Goal: Find specific page/section: Find specific page/section

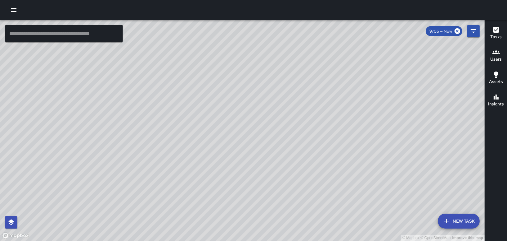
scroll to position [4468, 0]
drag, startPoint x: 413, startPoint y: 89, endPoint x: 322, endPoint y: 106, distance: 93.3
click at [322, 106] on div "© Mapbox © OpenStreetMap Improve this map" at bounding box center [242, 130] width 485 height 221
click at [498, 31] on icon "button" at bounding box center [497, 30] width 6 height 6
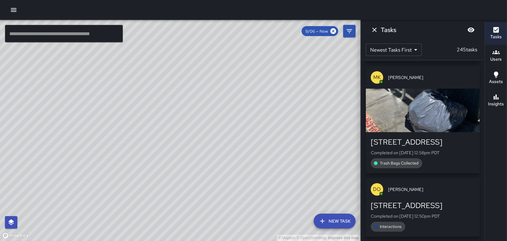
drag, startPoint x: 271, startPoint y: 128, endPoint x: 151, endPoint y: 148, distance: 121.8
click at [150, 151] on div "© Mapbox © OpenStreetMap Improve this map" at bounding box center [180, 130] width 361 height 221
drag, startPoint x: 163, startPoint y: 135, endPoint x: 347, endPoint y: 137, distance: 184.1
click at [351, 137] on div "© Mapbox © OpenStreetMap Improve this map" at bounding box center [180, 130] width 361 height 221
click at [494, 55] on icon "button" at bounding box center [496, 51] width 7 height 7
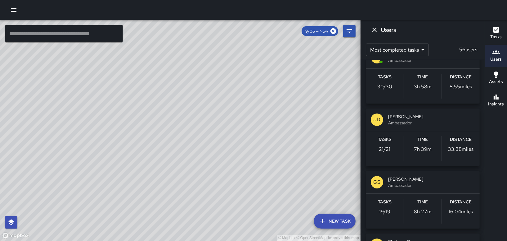
scroll to position [217, 0]
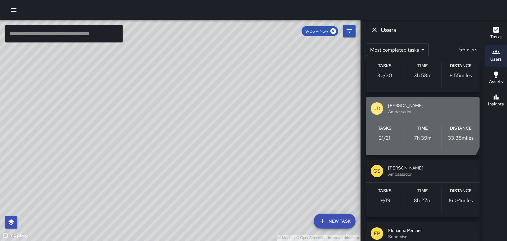
click at [389, 104] on span "[PERSON_NAME]" at bounding box center [431, 105] width 87 height 6
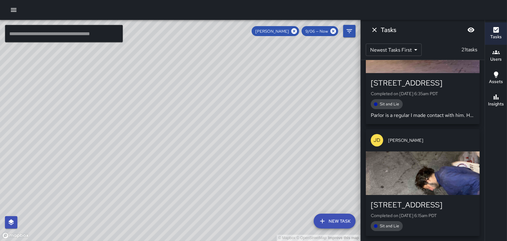
scroll to position [0, 0]
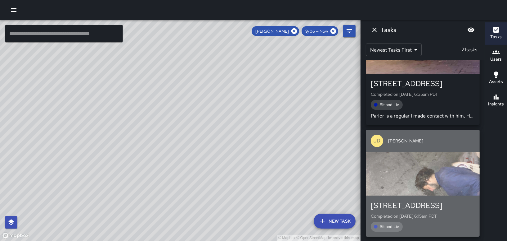
click at [426, 173] on div "button" at bounding box center [423, 173] width 114 height 43
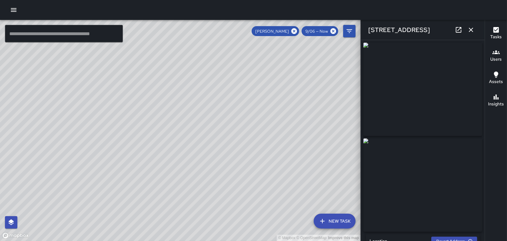
type input "**********"
click at [475, 26] on icon "button" at bounding box center [471, 29] width 7 height 7
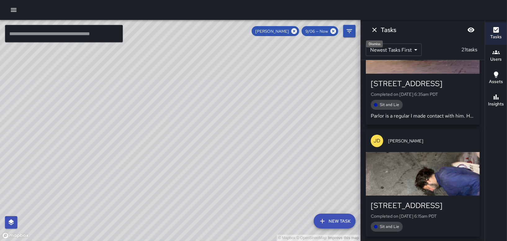
click at [374, 31] on icon "Dismiss" at bounding box center [374, 29] width 7 height 7
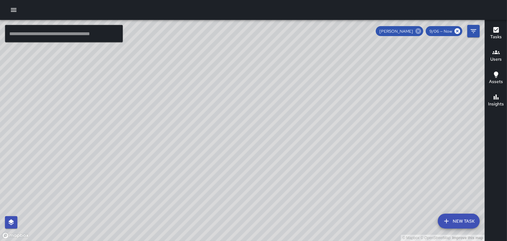
click at [418, 29] on icon at bounding box center [419, 31] width 6 height 6
drag, startPoint x: 364, startPoint y: 158, endPoint x: 391, endPoint y: 149, distance: 28.4
click at [391, 150] on div "© Mapbox © OpenStreetMap Improve this map" at bounding box center [242, 130] width 485 height 221
drag, startPoint x: 392, startPoint y: 149, endPoint x: 269, endPoint y: 173, distance: 124.8
click at [269, 174] on div "© Mapbox © OpenStreetMap Improve this map" at bounding box center [242, 130] width 485 height 221
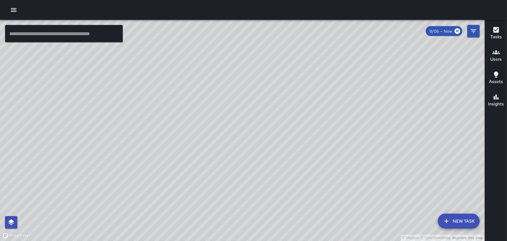
drag, startPoint x: 468, startPoint y: 156, endPoint x: 405, endPoint y: 130, distance: 67.9
click at [405, 130] on div "© Mapbox © OpenStreetMap Improve this map" at bounding box center [242, 130] width 485 height 221
drag, startPoint x: 272, startPoint y: 99, endPoint x: 330, endPoint y: 108, distance: 58.1
click at [325, 110] on div "© Mapbox © OpenStreetMap Improve this map" at bounding box center [242, 130] width 485 height 221
drag, startPoint x: 207, startPoint y: 122, endPoint x: 213, endPoint y: 242, distance: 120.0
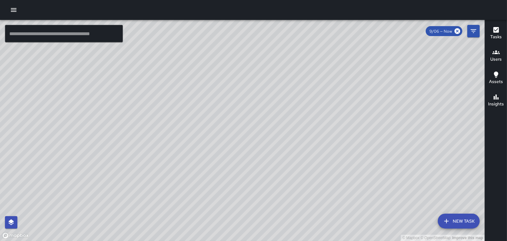
click at [213, 240] on html "© Mapbox © OpenStreetMap Improve this map ​ New Task 9/06 — Now Map Layers Task…" at bounding box center [253, 120] width 507 height 241
drag, startPoint x: 339, startPoint y: 169, endPoint x: 322, endPoint y: 160, distance: 18.6
click at [322, 160] on div "© Mapbox © OpenStreetMap Improve this map" at bounding box center [242, 130] width 485 height 221
